Goal: Information Seeking & Learning: Learn about a topic

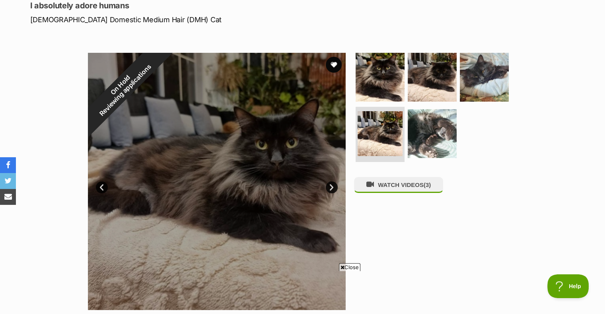
scroll to position [113, 0]
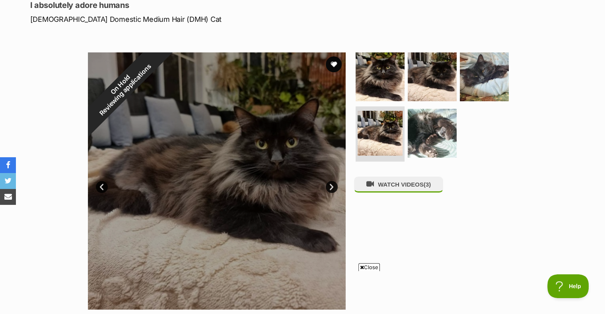
click at [333, 189] on link "Next" at bounding box center [332, 187] width 12 height 12
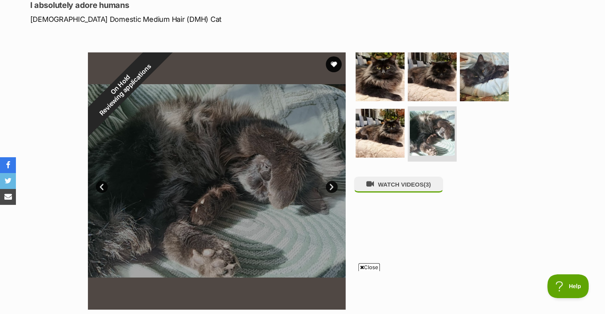
click at [333, 189] on link "Next" at bounding box center [332, 187] width 12 height 12
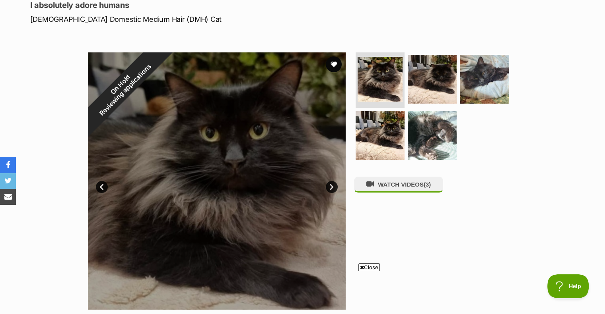
click at [333, 189] on link "Next" at bounding box center [332, 187] width 12 height 12
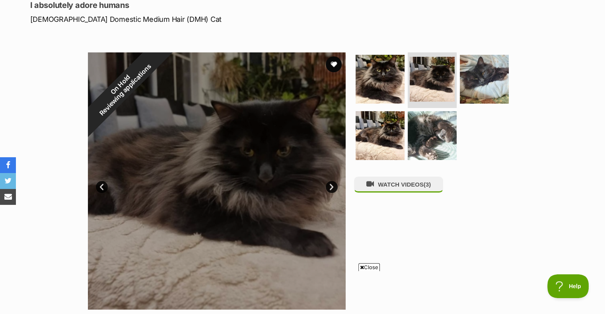
click at [333, 189] on link "Next" at bounding box center [332, 187] width 12 height 12
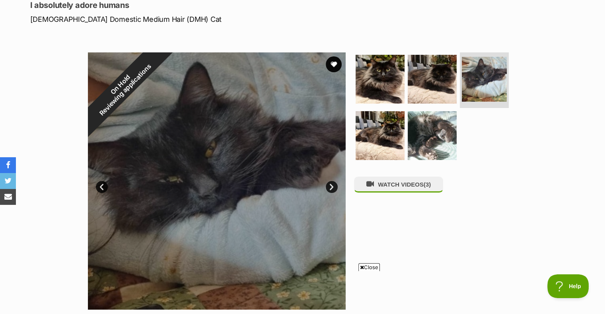
click at [333, 189] on link "Next" at bounding box center [332, 187] width 12 height 12
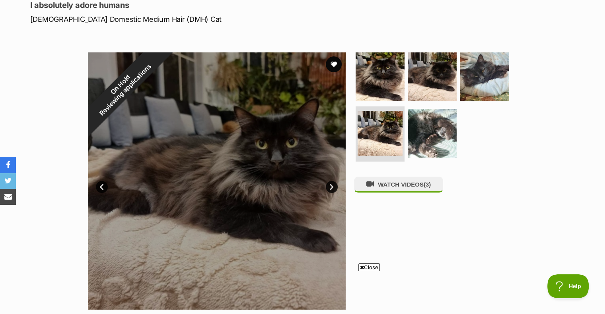
click at [333, 189] on link "Next" at bounding box center [332, 187] width 12 height 12
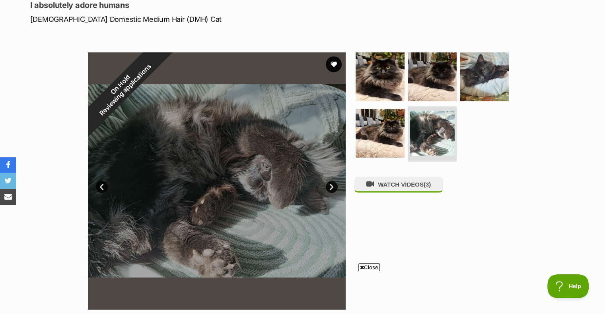
click at [380, 184] on button "WATCH VIDEOS (3)" at bounding box center [398, 185] width 89 height 16
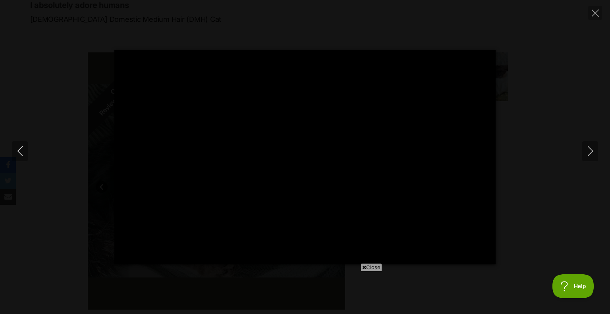
click at [589, 154] on icon "Next" at bounding box center [591, 151] width 10 height 10
type input "32.74"
click at [599, 14] on icon "Close" at bounding box center [595, 13] width 7 height 7
type input "37.49"
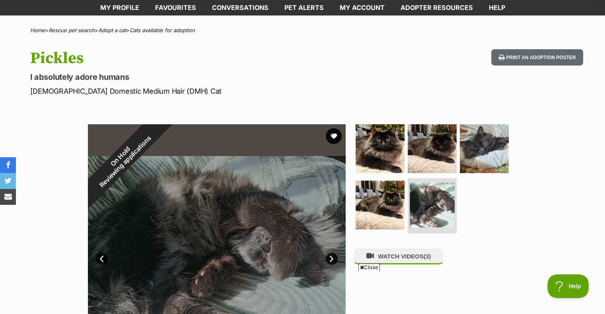
scroll to position [0, 0]
